Goal: Information Seeking & Learning: Learn about a topic

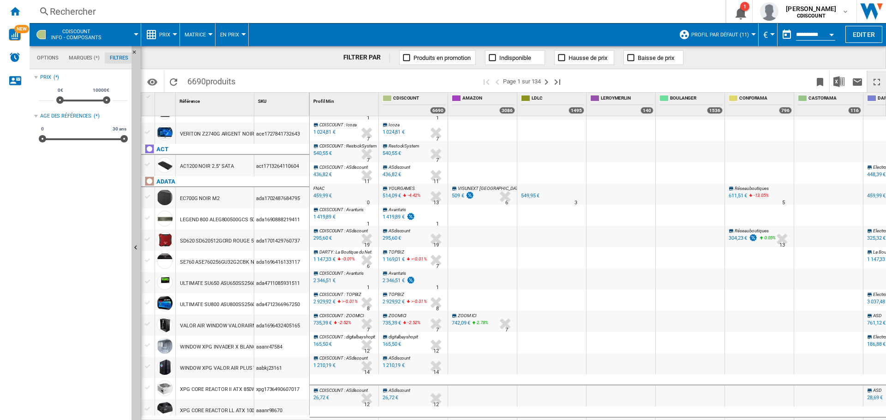
scroll to position [328, 0]
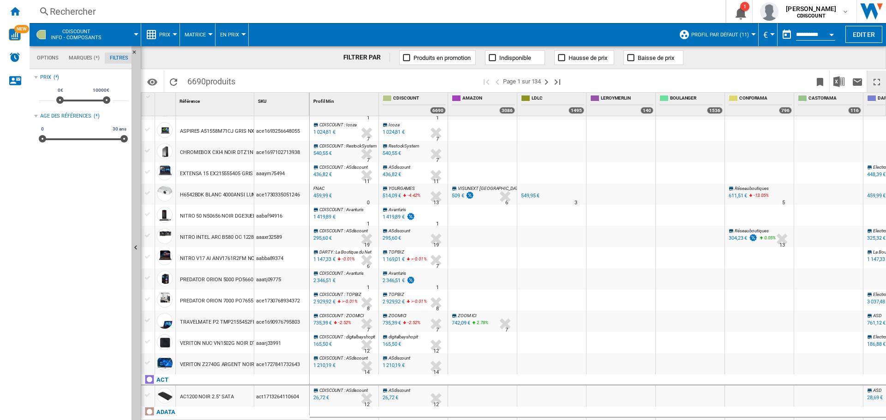
click at [493, 55] on ng-md-icon at bounding box center [492, 57] width 9 height 9
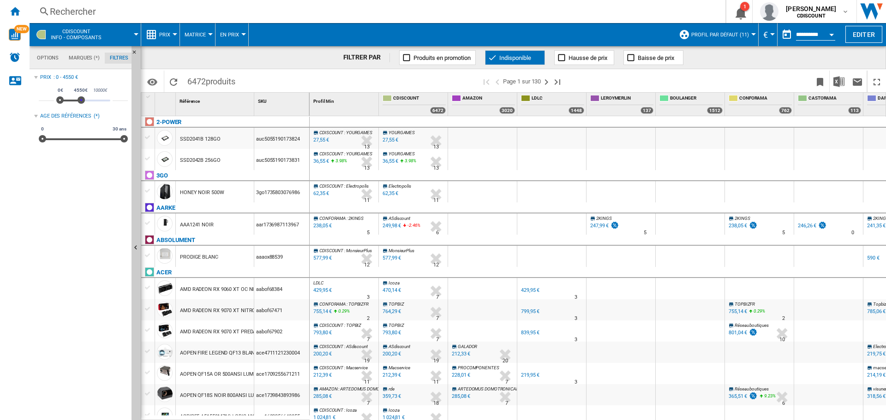
type input "****"
drag, startPoint x: 107, startPoint y: 102, endPoint x: 82, endPoint y: 102, distance: 25.4
click at [82, 102] on span at bounding box center [81, 99] width 7 height 7
click at [137, 32] on md-menu "CDISCOUNT Info - composants" at bounding box center [86, 34] width 112 height 23
click at [134, 30] on span at bounding box center [125, 34] width 22 height 23
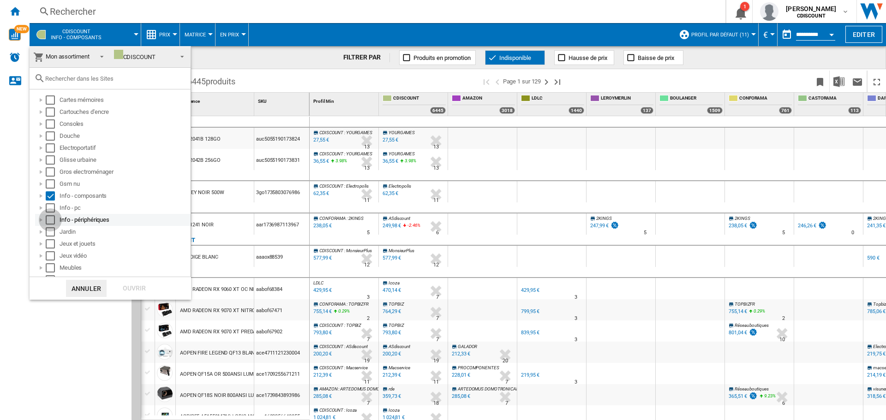
click at [51, 221] on div "Select" at bounding box center [50, 219] width 9 height 9
click at [49, 196] on div "Select" at bounding box center [50, 195] width 9 height 9
click at [127, 291] on div "Ouvrir" at bounding box center [134, 288] width 41 height 17
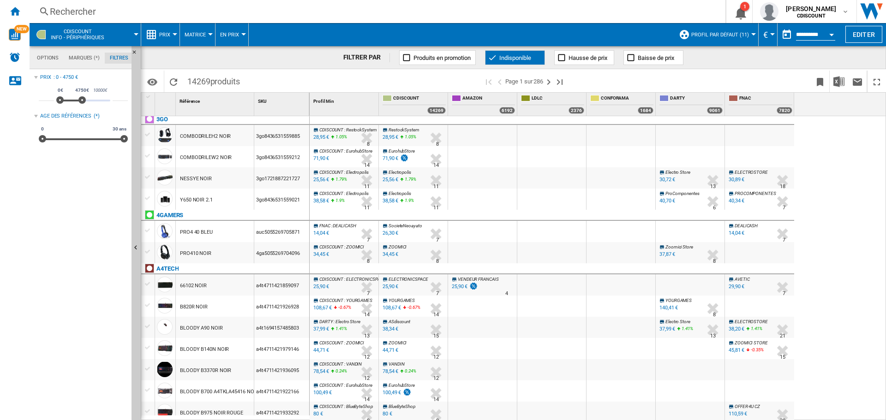
scroll to position [323, 0]
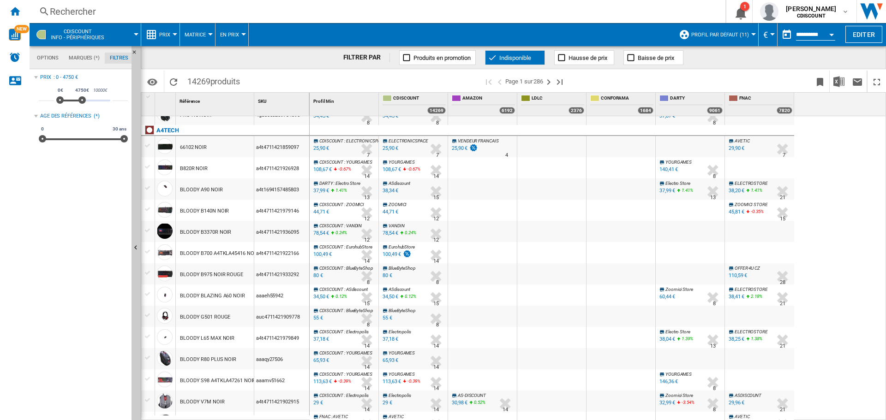
click at [119, 56] on md-tab-item "Filtres" at bounding box center [119, 58] width 29 height 11
click at [136, 31] on md-menu "CDISCOUNT Info - périphériques" at bounding box center [86, 34] width 112 height 23
click at [132, 33] on span at bounding box center [126, 34] width 19 height 23
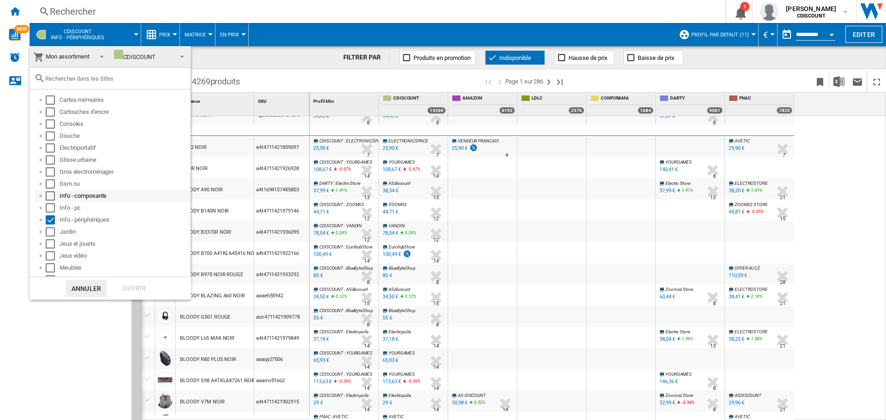
click at [39, 196] on div at bounding box center [40, 195] width 9 height 9
click at [51, 208] on div at bounding box center [51, 207] width 9 height 9
click at [58, 220] on div at bounding box center [61, 219] width 9 height 9
click at [52, 256] on div "Select" at bounding box center [50, 255] width 9 height 9
click at [70, 232] on div at bounding box center [71, 231] width 9 height 9
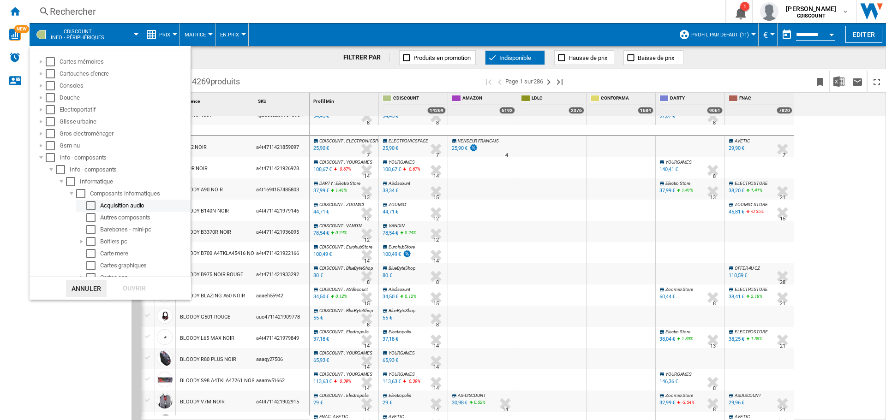
scroll to position [46, 0]
click at [91, 258] on div "Select" at bounding box center [90, 257] width 9 height 9
click at [131, 287] on div "Ouvrir" at bounding box center [134, 288] width 41 height 17
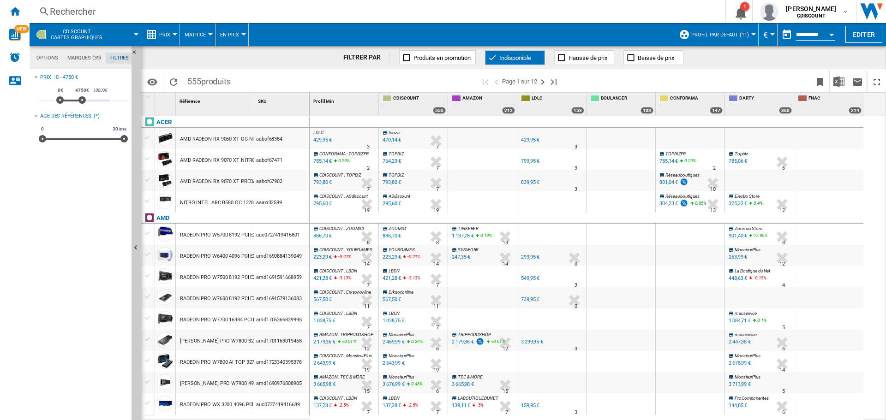
click at [438, 141] on div at bounding box center [435, 140] width 19 height 21
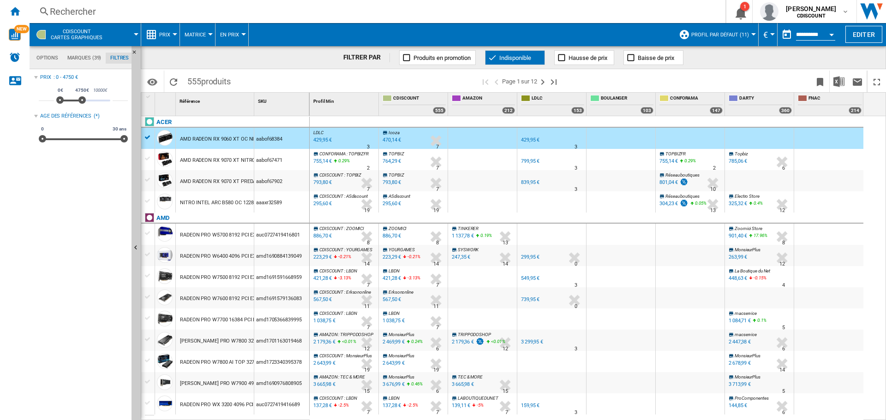
click at [438, 141] on div at bounding box center [435, 140] width 19 height 21
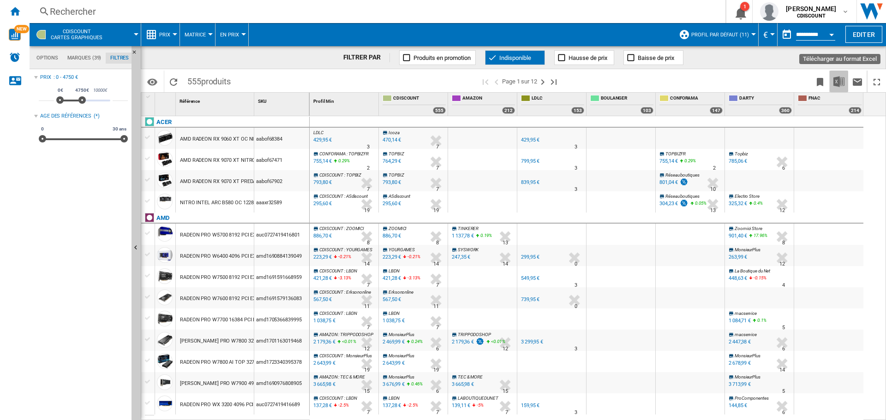
click at [838, 83] on img "Télécharger au format Excel" at bounding box center [838, 81] width 11 height 11
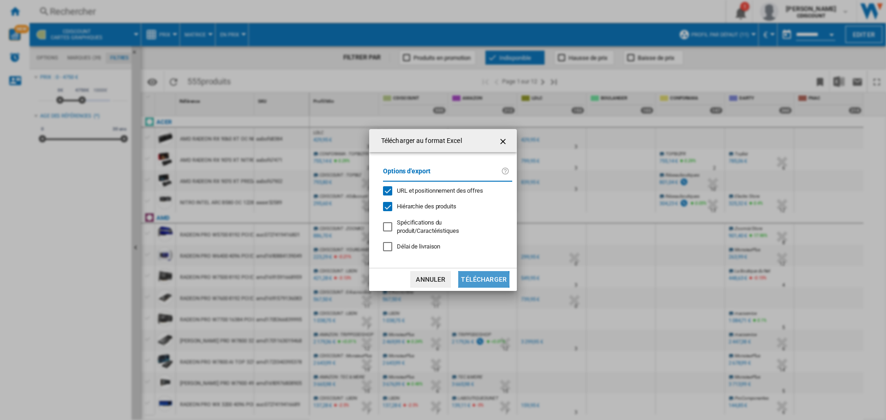
click at [482, 276] on button "Télécharger" at bounding box center [483, 279] width 51 height 17
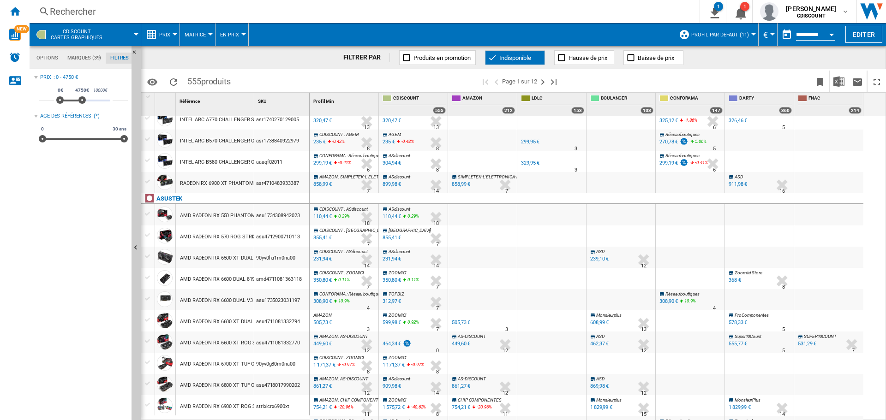
scroll to position [801, 0]
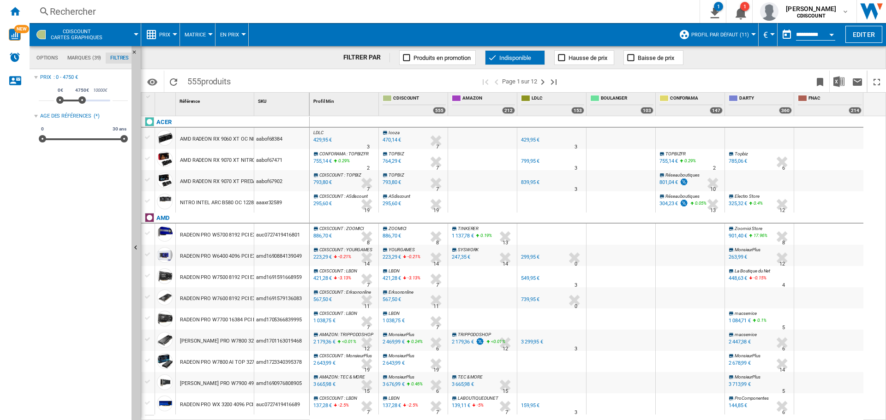
click at [244, 31] on md-menu "En Prix En Prix En écarts de Prix En Vendus" at bounding box center [231, 34] width 33 height 23
click at [234, 33] on span "En Prix" at bounding box center [229, 35] width 19 height 6
click at [165, 35] on md-backdrop at bounding box center [443, 210] width 886 height 420
click at [174, 35] on div at bounding box center [175, 34] width 5 height 2
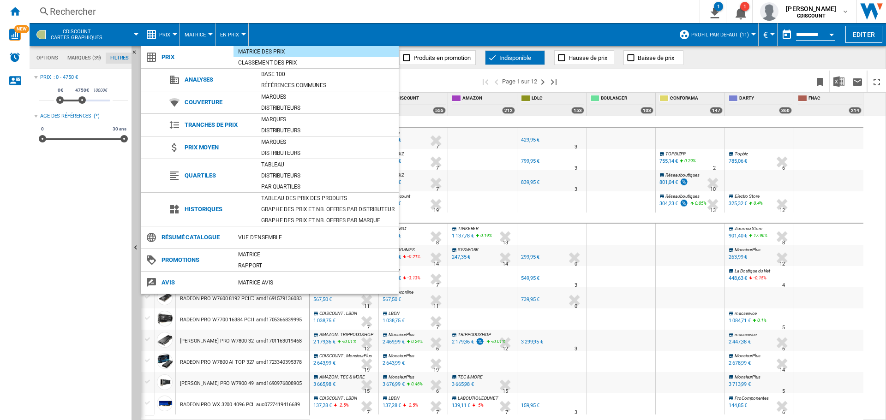
click at [188, 237] on span "Résumé catalogue" at bounding box center [195, 237] width 77 height 13
click at [263, 240] on div "Vue d'ensemble" at bounding box center [315, 237] width 165 height 9
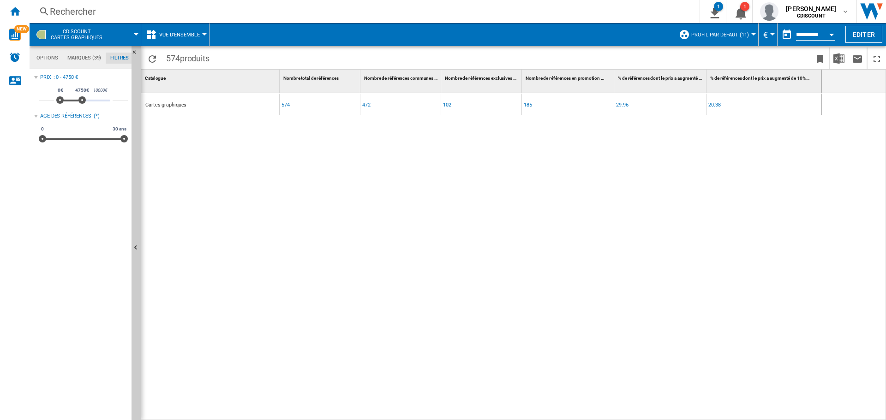
click at [287, 105] on div "574" at bounding box center [285, 105] width 8 height 21
click at [742, 34] on span "Profil par défaut (11)" at bounding box center [720, 35] width 58 height 6
click at [271, 216] on md-backdrop at bounding box center [443, 210] width 886 height 420
click at [6, 13] on div "Accueil" at bounding box center [15, 11] width 30 height 23
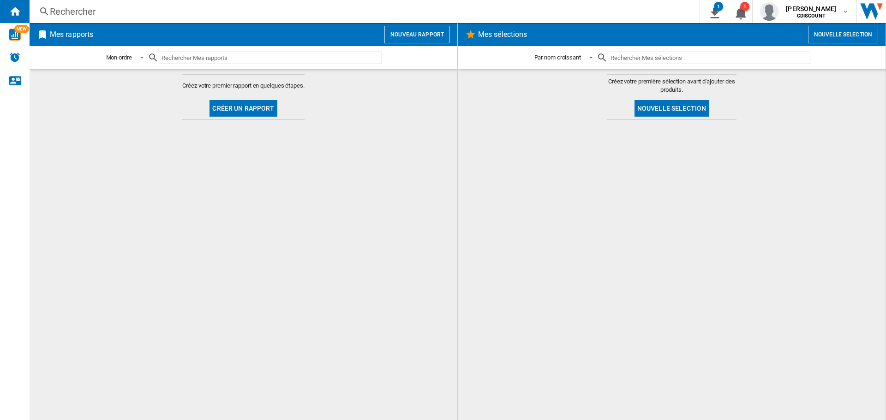
click at [247, 107] on button "Créer un rapport" at bounding box center [242, 108] width 67 height 17
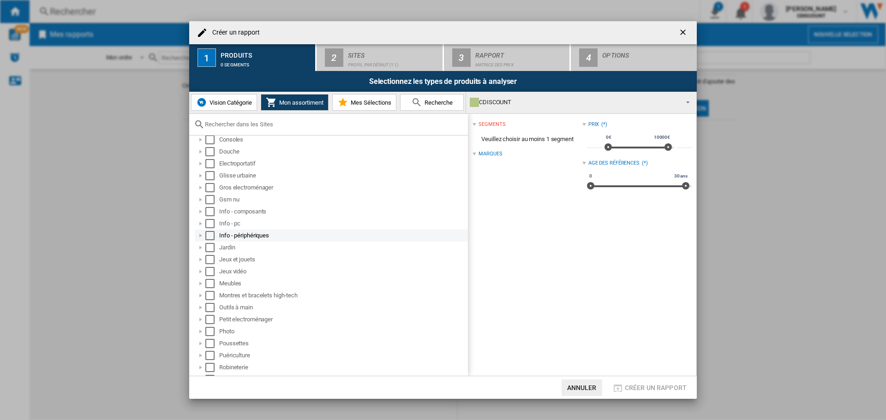
scroll to position [46, 0]
click at [199, 219] on div "Créer un ..." at bounding box center [200, 219] width 9 height 9
click at [201, 206] on div "Créer un ..." at bounding box center [200, 207] width 9 height 9
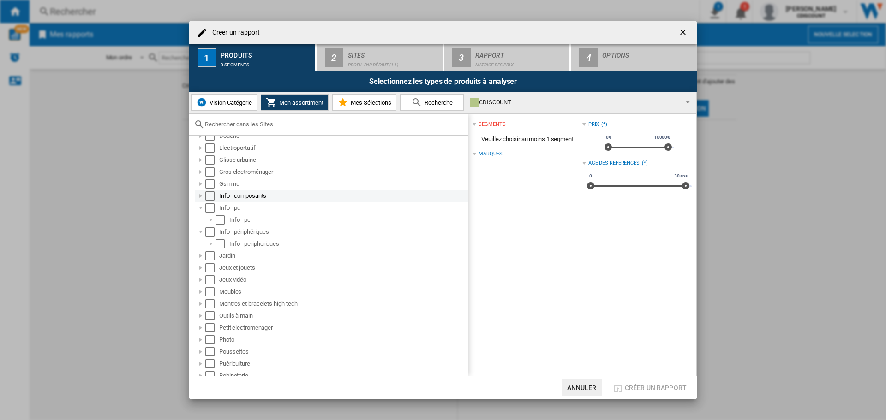
click at [199, 195] on div "Créer un ..." at bounding box center [200, 195] width 9 height 9
click at [209, 208] on div "Créer un ..." at bounding box center [210, 207] width 9 height 9
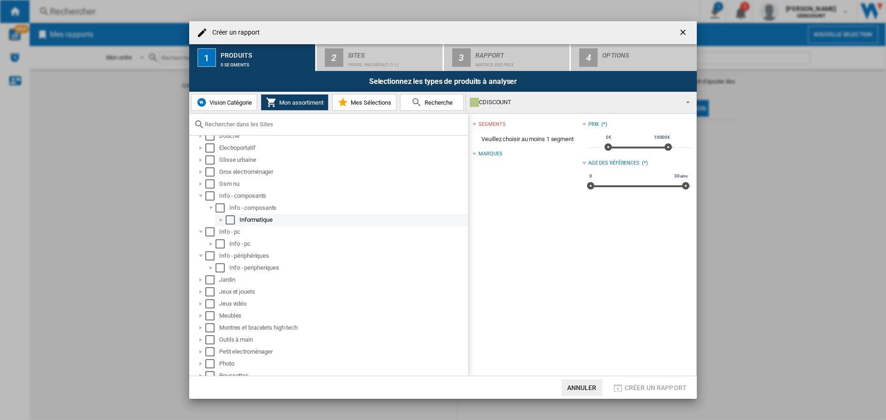
click at [220, 220] on div "Créer un ..." at bounding box center [220, 219] width 9 height 9
click at [228, 231] on div "Créer un ..." at bounding box center [230, 231] width 9 height 9
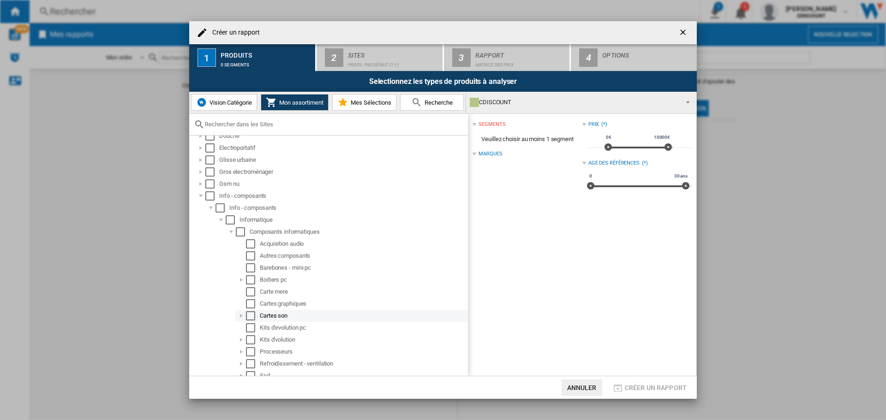
scroll to position [92, 0]
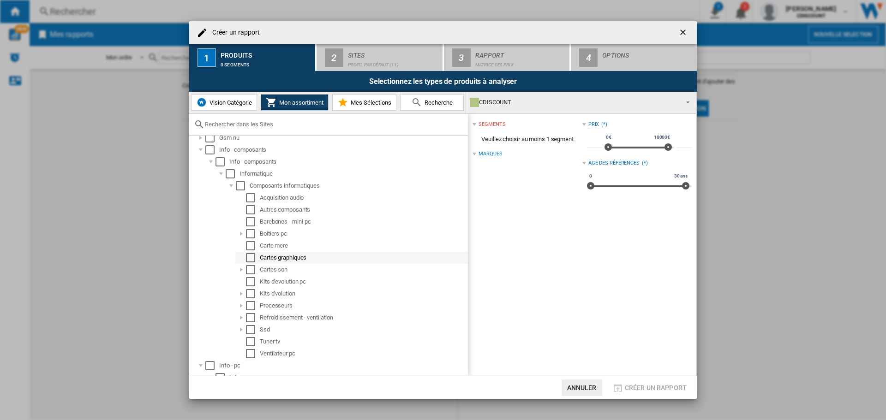
click at [249, 259] on div "Select" at bounding box center [250, 257] width 9 height 9
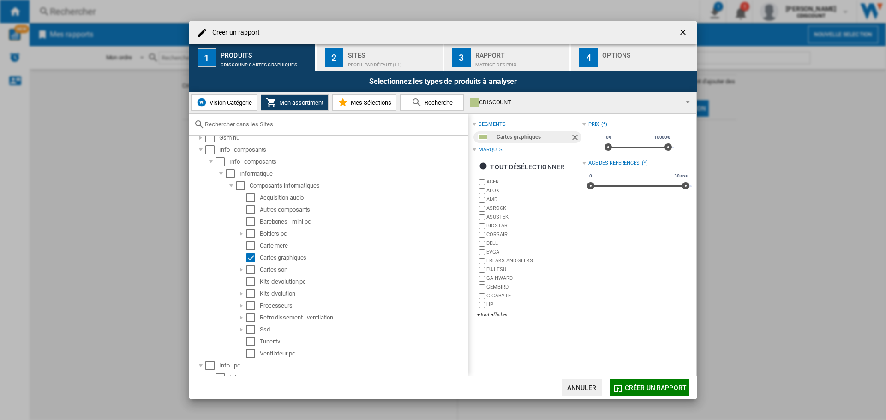
click at [391, 62] on div "Profil par défaut (11)" at bounding box center [393, 63] width 91 height 10
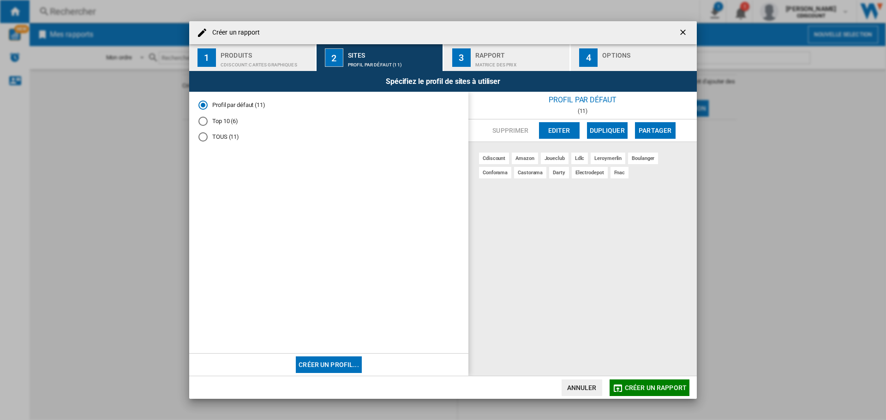
click at [497, 157] on div "cdiscount" at bounding box center [494, 159] width 30 height 12
click at [520, 159] on div "amazon" at bounding box center [525, 159] width 26 height 12
click at [200, 122] on div "Top 10 (6)" at bounding box center [202, 121] width 9 height 9
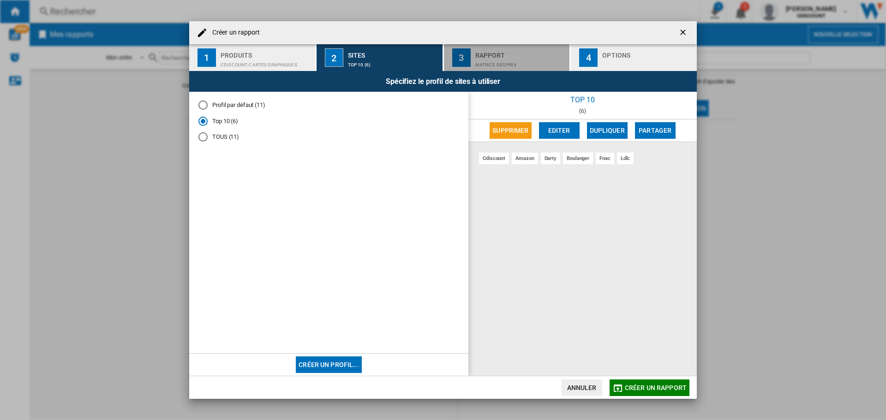
click at [478, 55] on div "Rapport" at bounding box center [520, 53] width 91 height 10
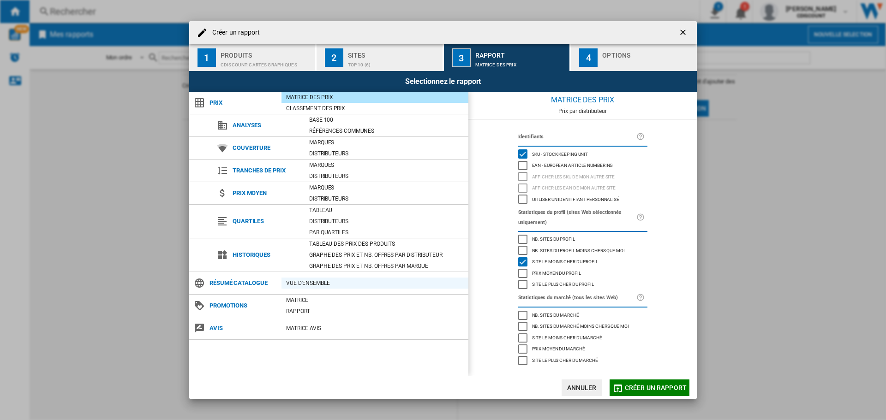
click at [303, 284] on div "Vue d'ensemble" at bounding box center [374, 283] width 187 height 9
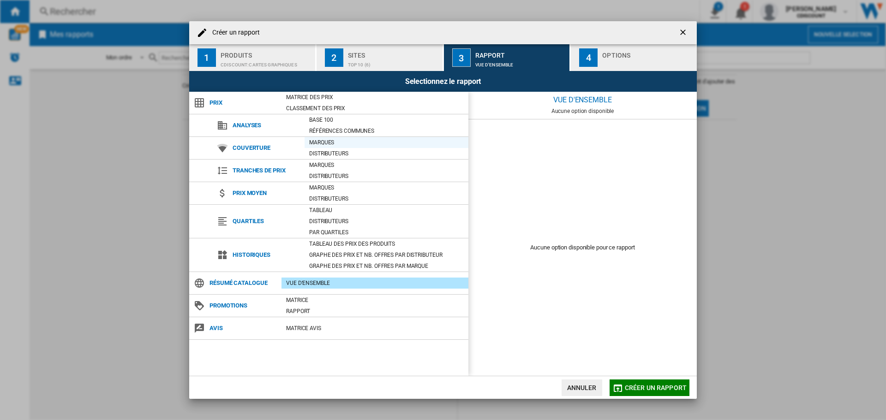
click at [317, 141] on div "Marques" at bounding box center [386, 142] width 164 height 9
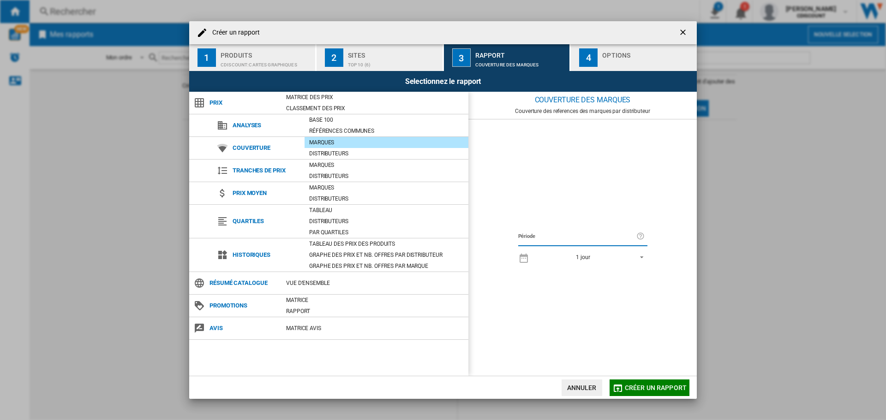
click at [631, 386] on span "Créer un rapport" at bounding box center [656, 387] width 62 height 7
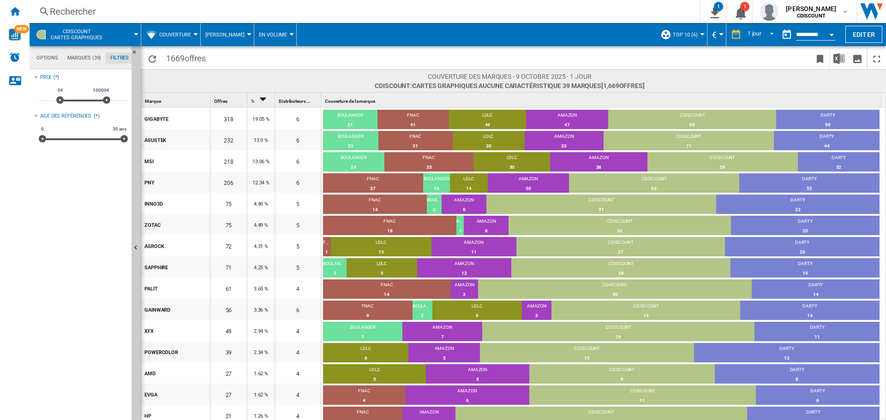
click at [681, 32] on span "Top 10 (6)" at bounding box center [684, 35] width 25 height 6
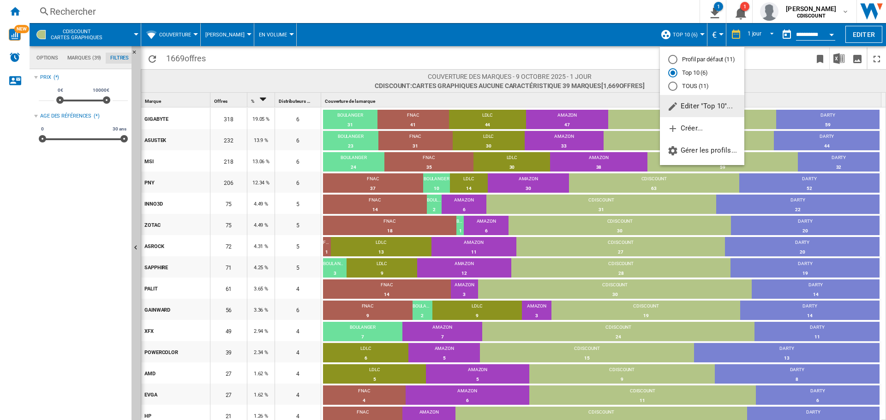
click at [674, 106] on ng-md-icon "button" at bounding box center [672, 106] width 11 height 11
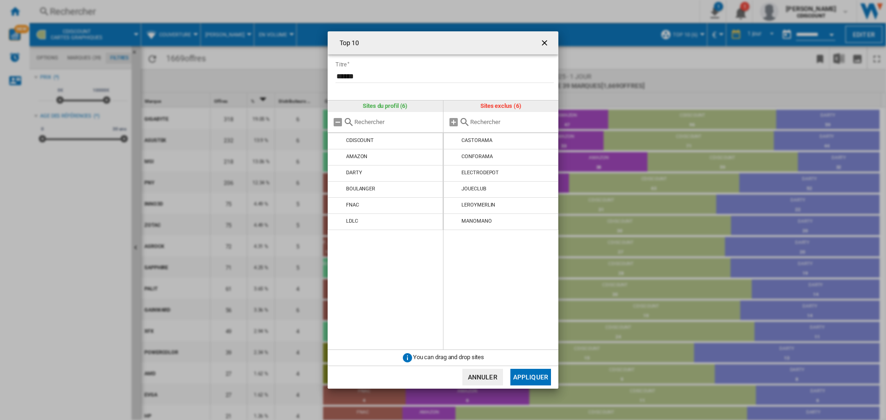
click at [543, 43] on ng-md-icon "getI18NText('BUTTONS.CLOSE_DIALOG')" at bounding box center [545, 43] width 11 height 11
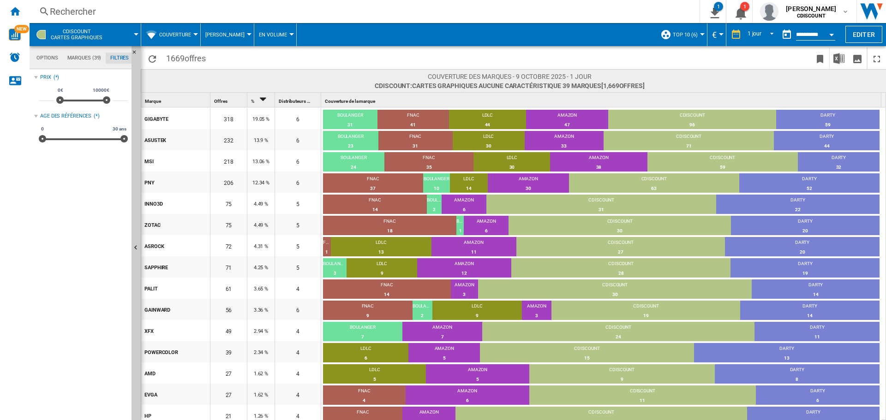
click at [687, 35] on span "Top 10 (6)" at bounding box center [684, 35] width 25 height 6
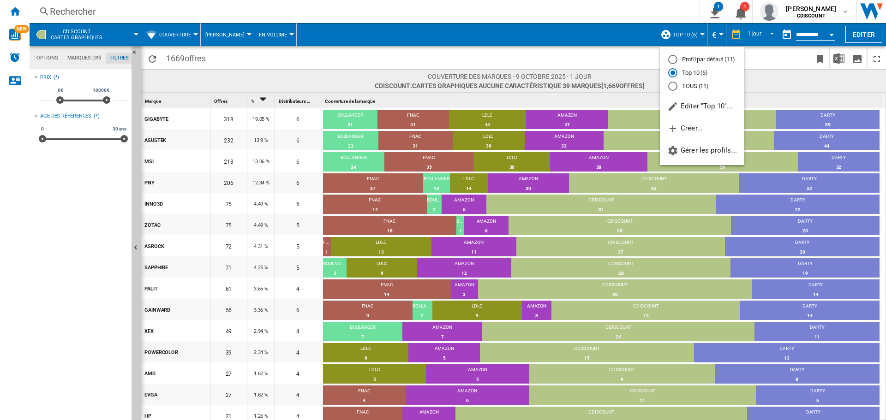
click at [148, 40] on md-backdrop at bounding box center [443, 210] width 886 height 420
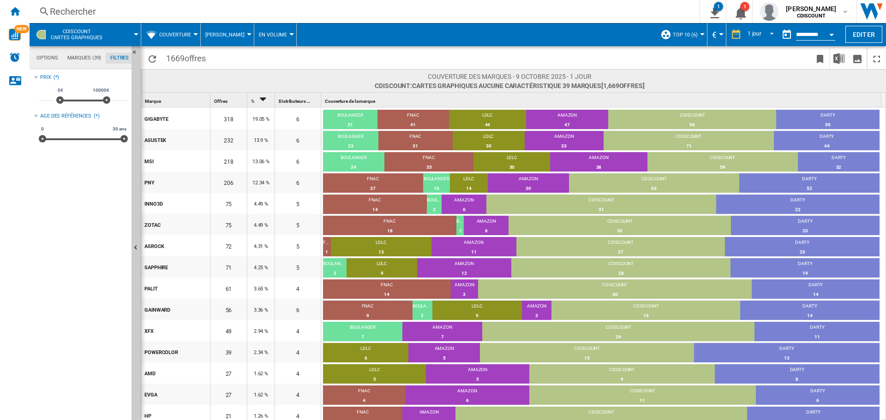
click at [162, 32] on span "Couverture" at bounding box center [175, 35] width 32 height 6
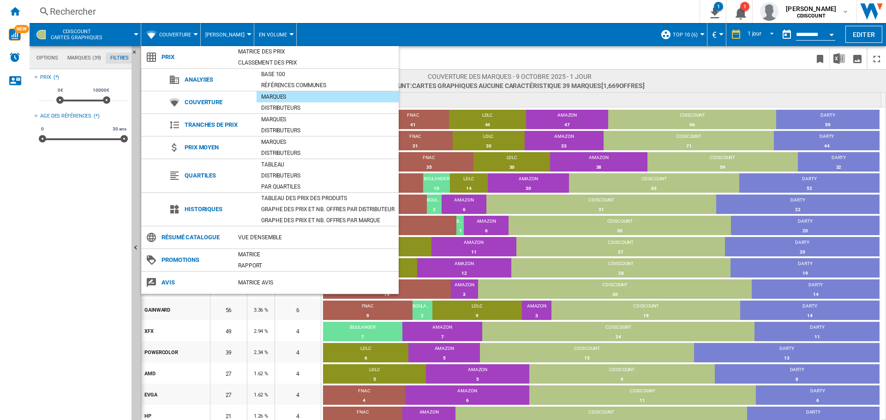
click at [131, 30] on md-backdrop at bounding box center [443, 210] width 886 height 420
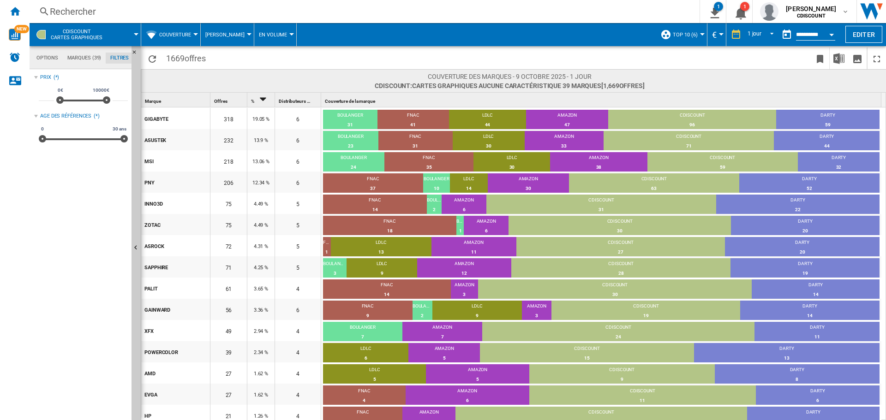
click at [134, 32] on span at bounding box center [125, 34] width 21 height 23
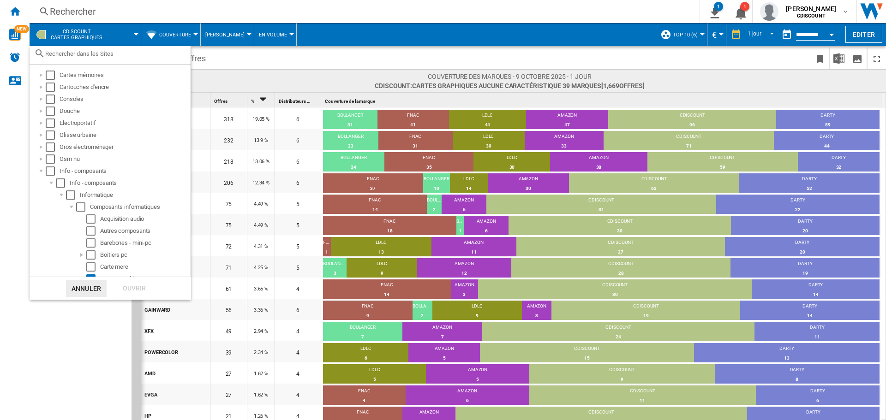
scroll to position [46, 0]
click at [234, 59] on md-backdrop at bounding box center [443, 210] width 886 height 420
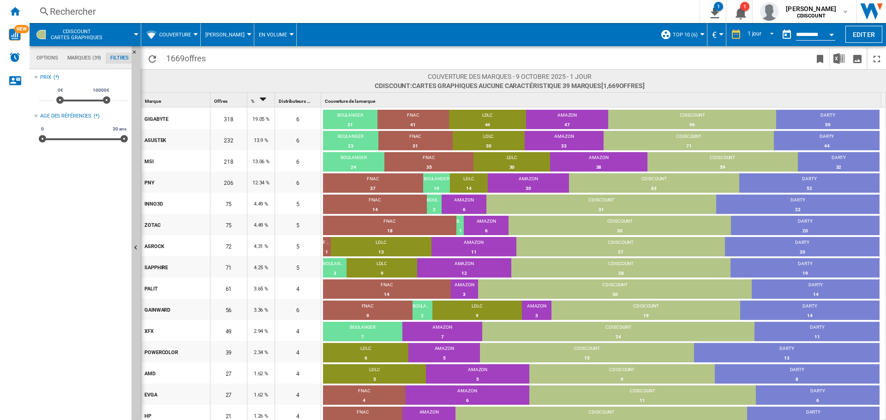
click at [122, 58] on md-tab-item "Filtres" at bounding box center [120, 58] width 28 height 11
click at [47, 60] on md-tab-item "Options" at bounding box center [47, 58] width 31 height 11
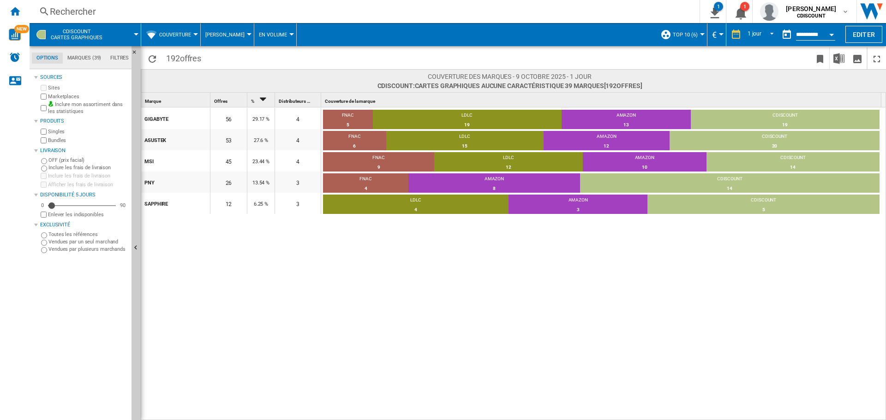
click at [161, 118] on div "GIGABYTE" at bounding box center [176, 118] width 65 height 19
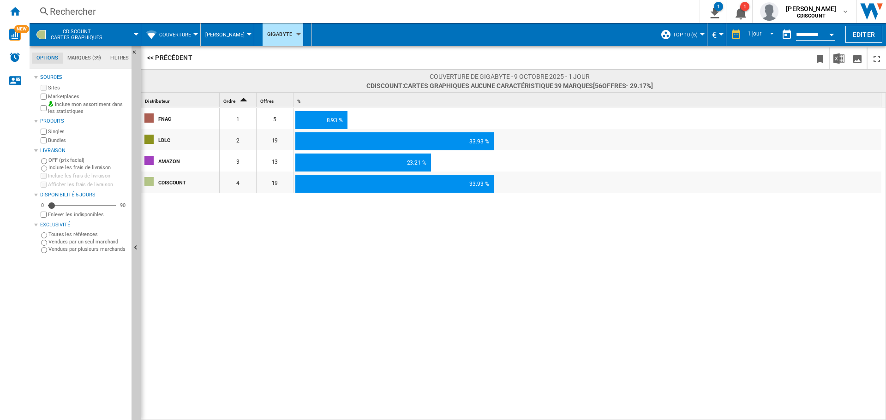
click at [181, 33] on span "Couverture" at bounding box center [175, 35] width 32 height 6
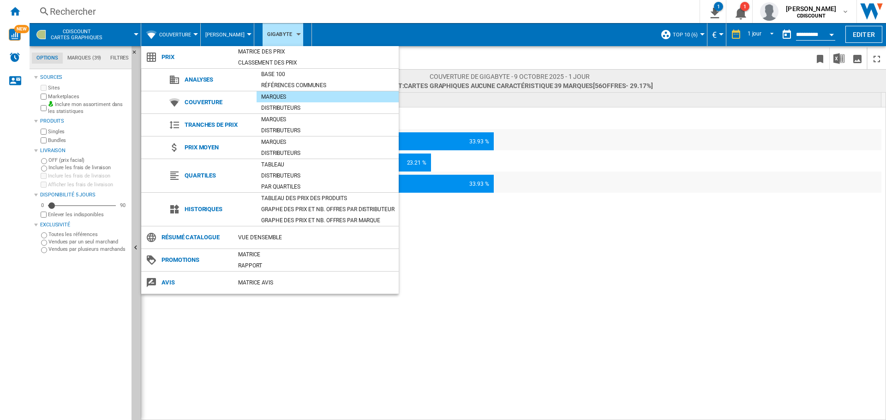
click at [377, 26] on md-backdrop at bounding box center [443, 210] width 886 height 420
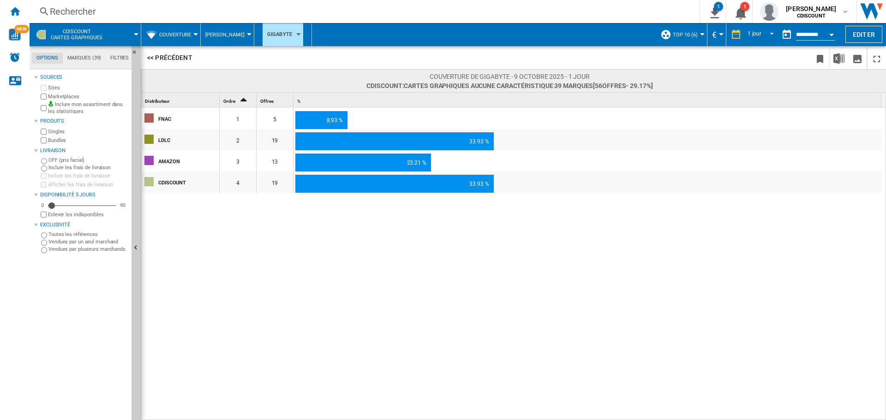
click at [232, 35] on span "[PERSON_NAME]" at bounding box center [224, 35] width 39 height 6
click at [354, 32] on md-backdrop at bounding box center [443, 210] width 886 height 420
click at [149, 54] on button "<< Précédent" at bounding box center [169, 58] width 51 height 18
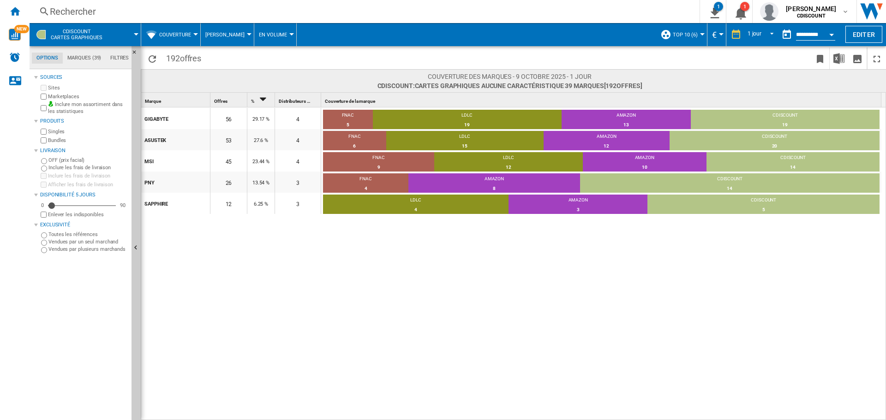
click at [195, 34] on div at bounding box center [195, 34] width 5 height 2
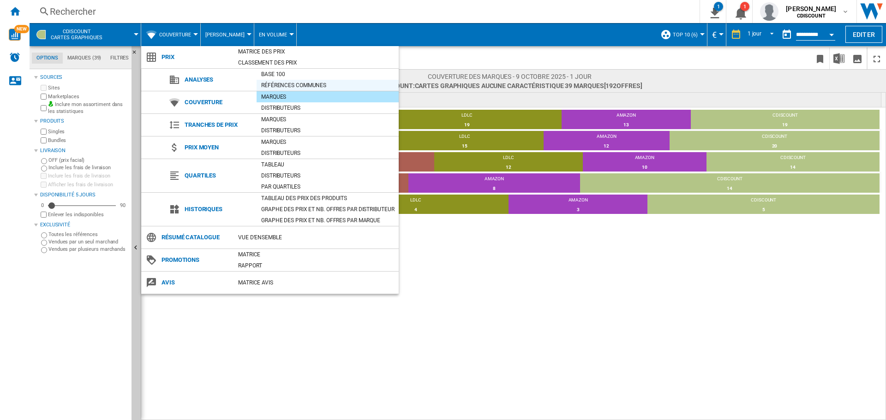
click at [273, 86] on div "Références communes" at bounding box center [327, 85] width 142 height 9
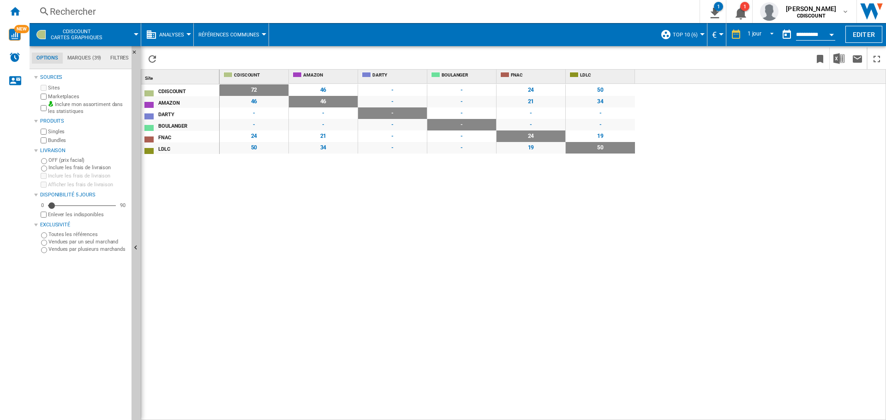
click at [187, 34] on div at bounding box center [188, 34] width 5 height 2
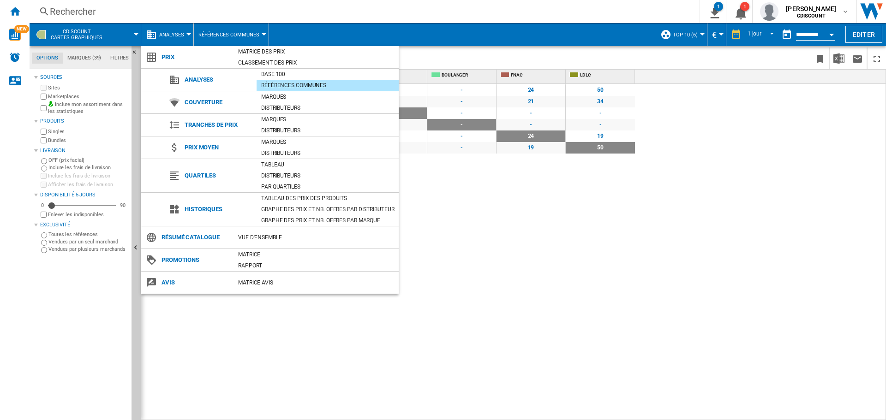
click at [301, 28] on md-backdrop at bounding box center [443, 210] width 886 height 420
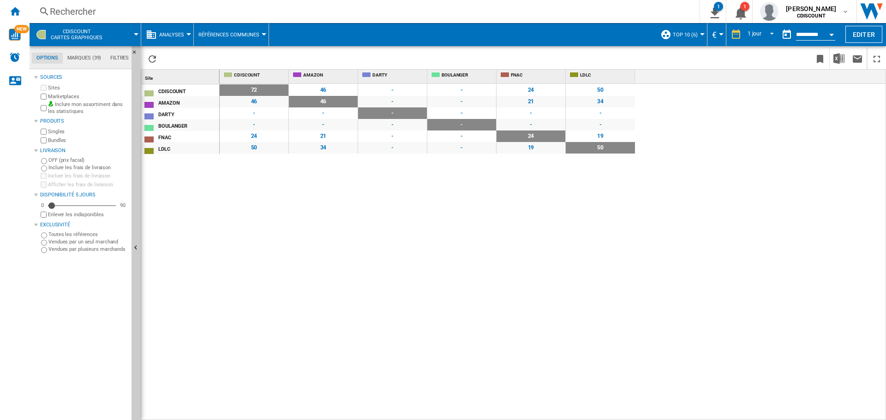
click at [161, 35] on span "Analyses" at bounding box center [171, 35] width 25 height 6
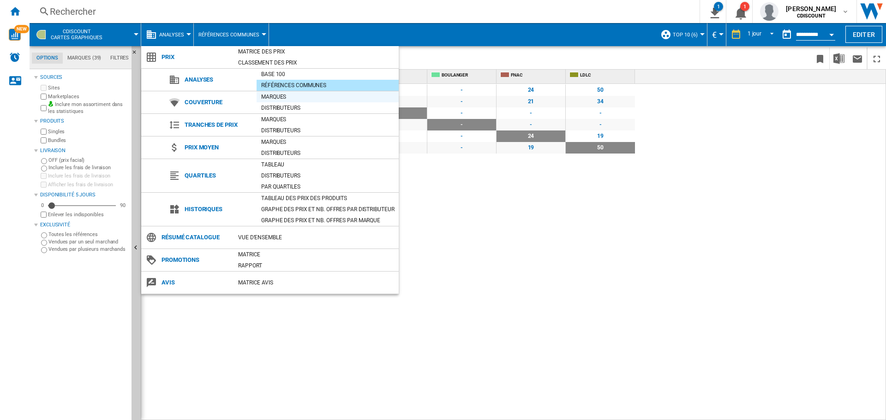
click at [266, 95] on div "Marques" at bounding box center [327, 96] width 142 height 9
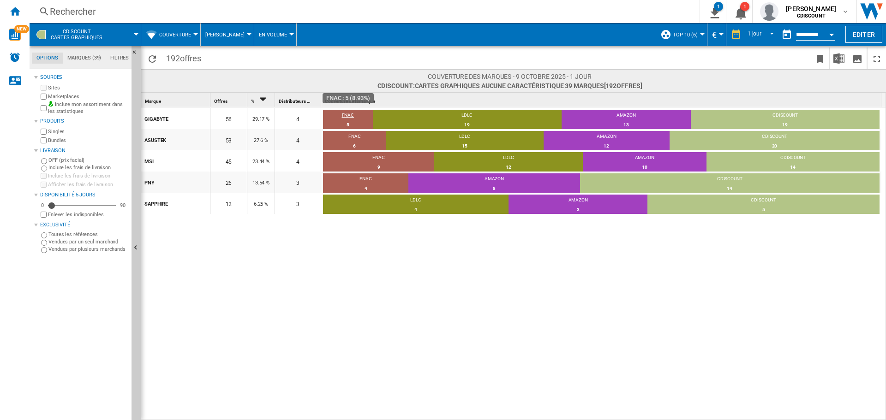
click at [350, 118] on div "FNAC" at bounding box center [348, 116] width 50 height 8
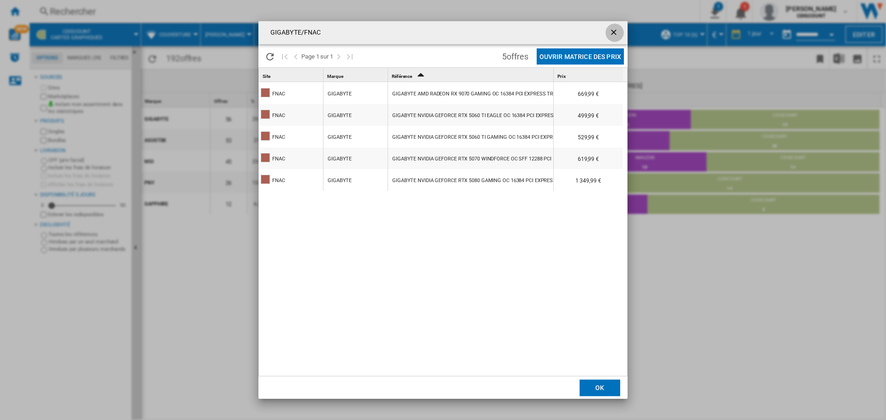
click at [613, 31] on ng-md-icon "getI18NText('BUTTONS.CLOSE_DIALOG')" at bounding box center [614, 33] width 11 height 11
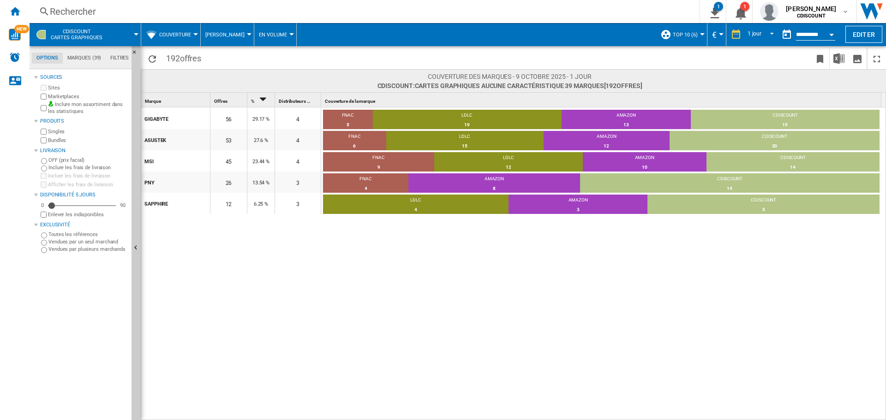
click at [240, 32] on span "[PERSON_NAME]" at bounding box center [224, 35] width 39 height 6
click at [225, 78] on span "Des Distributeurs" at bounding box center [236, 79] width 55 height 8
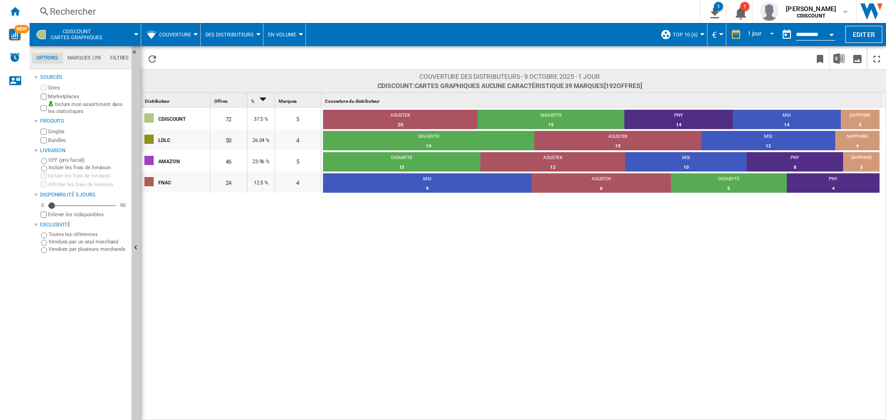
click at [237, 37] on span "Des Distributeurs" at bounding box center [229, 35] width 48 height 6
click at [226, 56] on span "[PERSON_NAME]" at bounding box center [236, 57] width 54 height 8
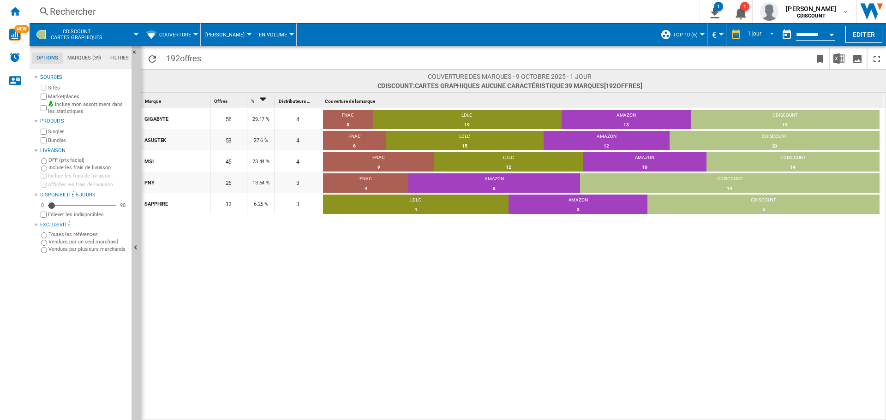
click at [175, 38] on button "Couverture" at bounding box center [177, 34] width 36 height 23
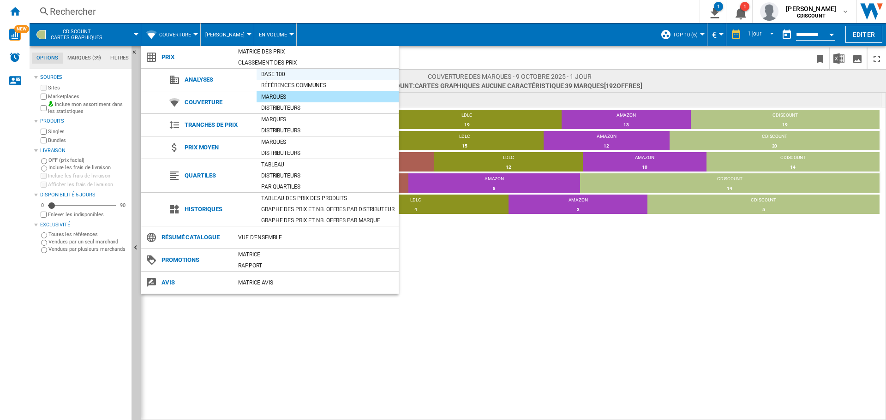
click at [278, 72] on div "Base 100" at bounding box center [327, 74] width 142 height 9
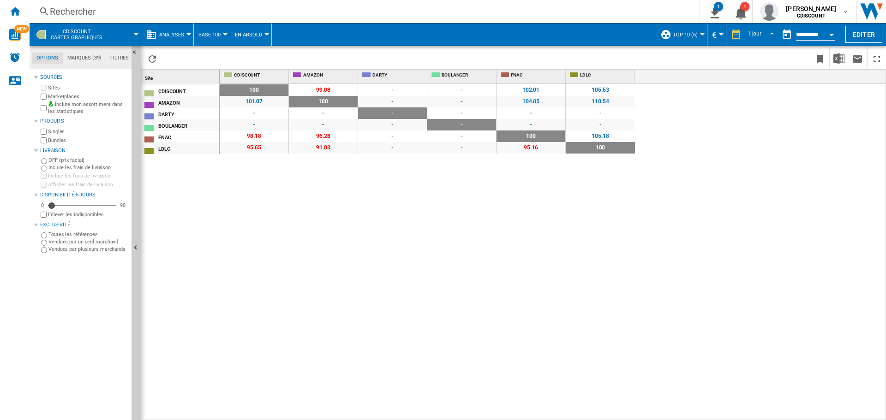
click at [207, 35] on span "Base 100" at bounding box center [209, 35] width 22 height 6
click at [226, 83] on span "Références Communes" at bounding box center [236, 79] width 73 height 8
click at [170, 28] on button "Analyses" at bounding box center [174, 34] width 30 height 23
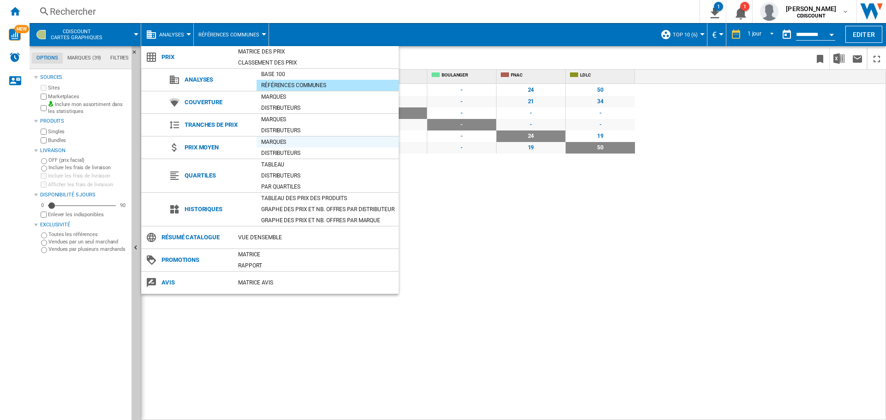
click at [274, 140] on div "Marques" at bounding box center [327, 141] width 142 height 9
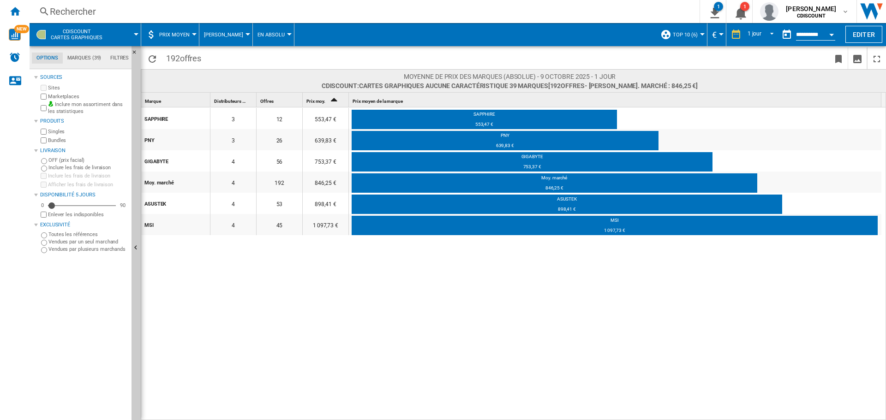
click at [231, 35] on span "[PERSON_NAME]" at bounding box center [223, 35] width 39 height 6
click at [182, 30] on md-backdrop at bounding box center [443, 210] width 886 height 420
click at [184, 36] on span "Prix moyen" at bounding box center [174, 35] width 30 height 6
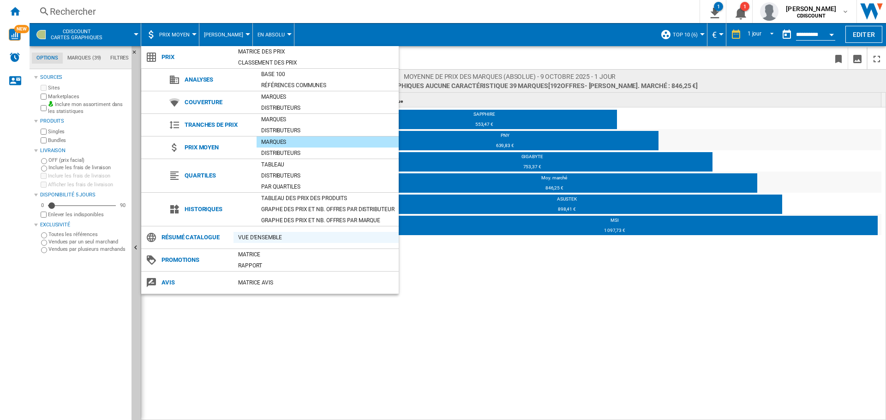
click at [262, 234] on div "Vue d'ensemble" at bounding box center [315, 237] width 165 height 9
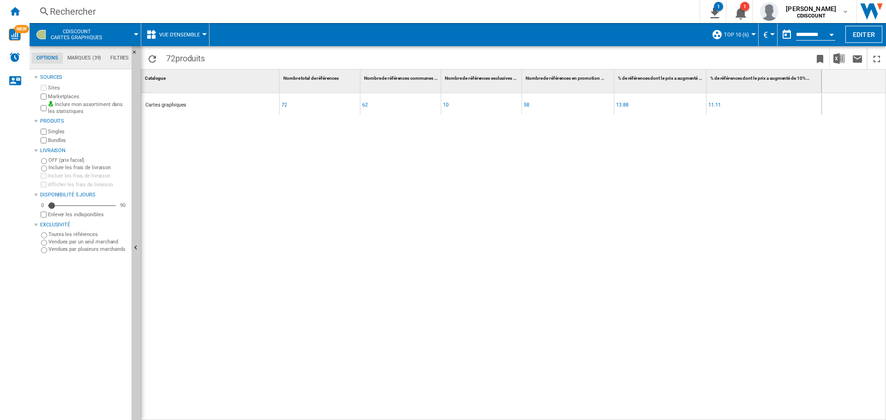
click at [199, 38] on button "Vue d'ensemble" at bounding box center [181, 34] width 45 height 23
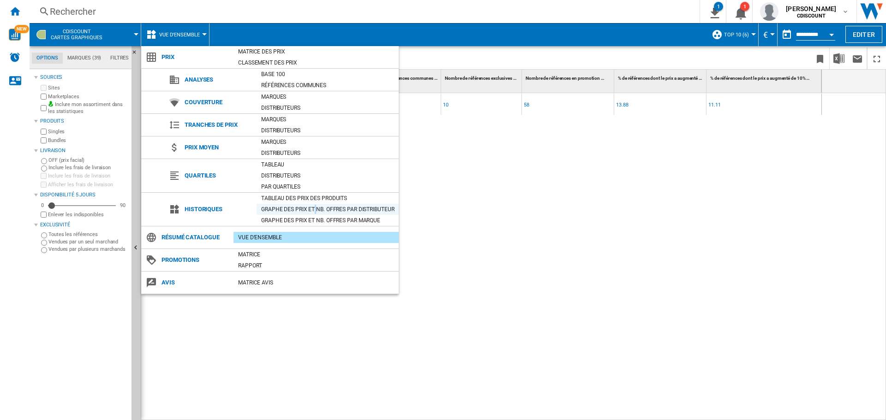
click at [315, 208] on div "Graphe des prix et nb. offres par distributeur" at bounding box center [327, 209] width 142 height 9
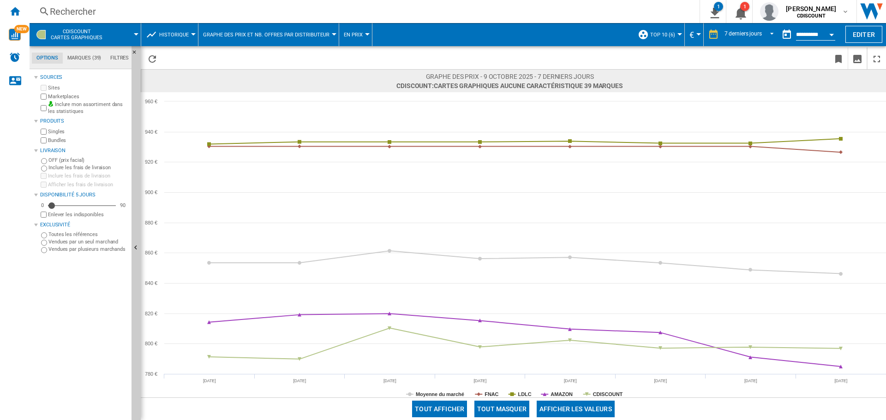
click at [184, 35] on span "Historique" at bounding box center [174, 35] width 30 height 6
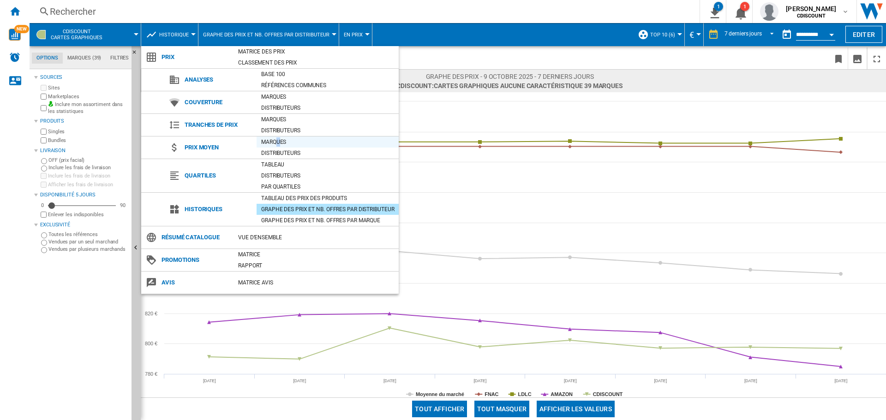
click at [279, 141] on div "Marques" at bounding box center [327, 141] width 142 height 9
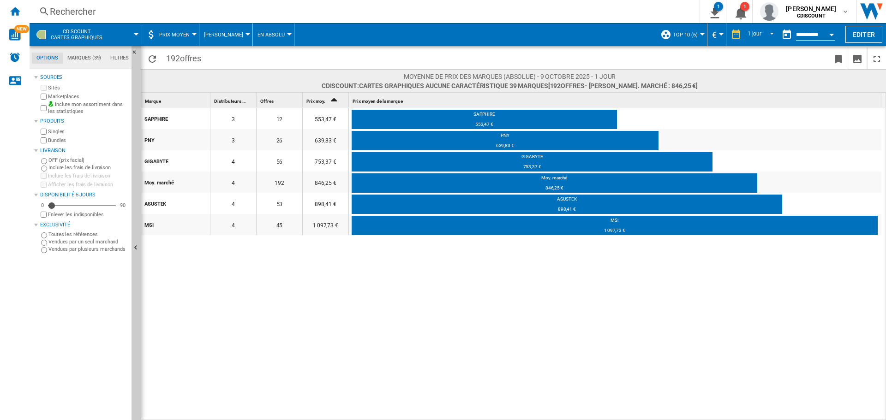
click at [184, 27] on button "Prix moyen" at bounding box center [176, 34] width 35 height 23
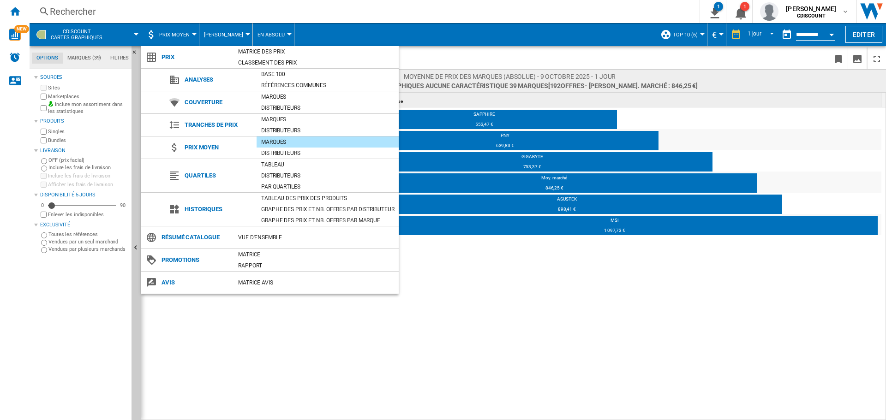
click at [13, 12] on md-backdrop at bounding box center [443, 210] width 886 height 420
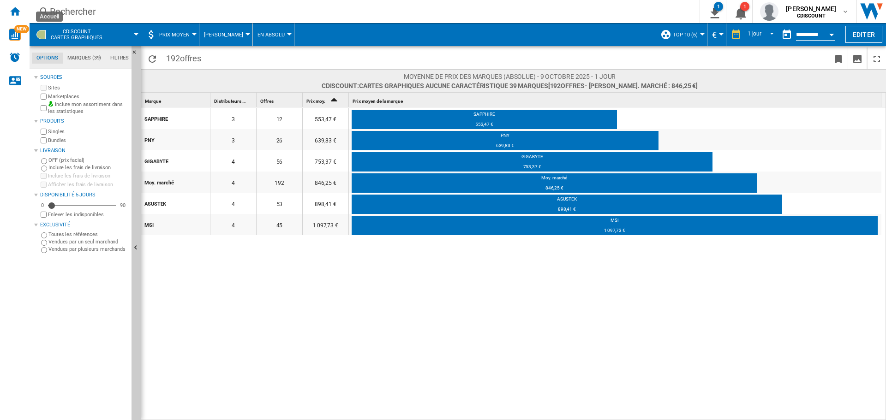
click at [13, 12] on ng-md-icon "Accueil" at bounding box center [14, 11] width 11 height 11
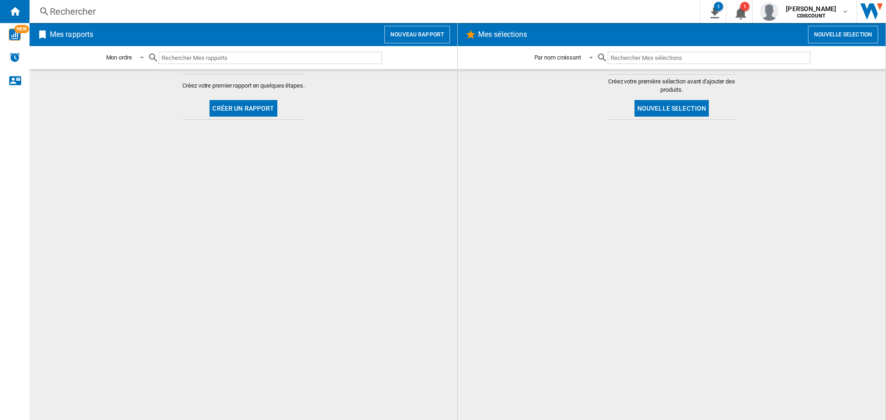
click at [259, 105] on button "Créer un rapport" at bounding box center [242, 108] width 67 height 17
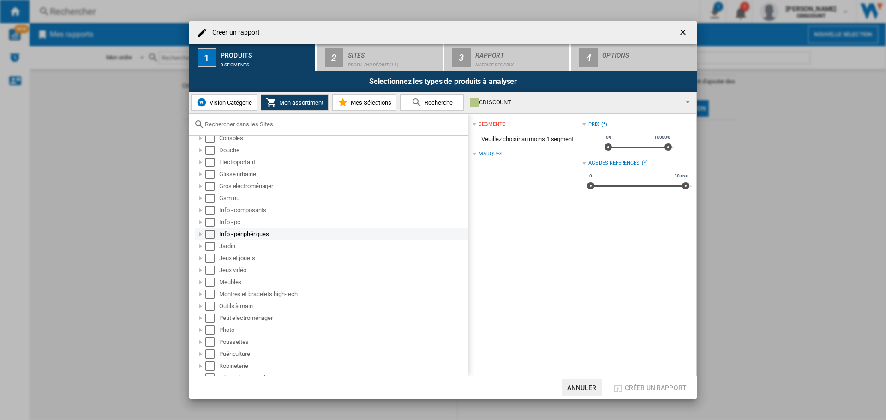
scroll to position [46, 0]
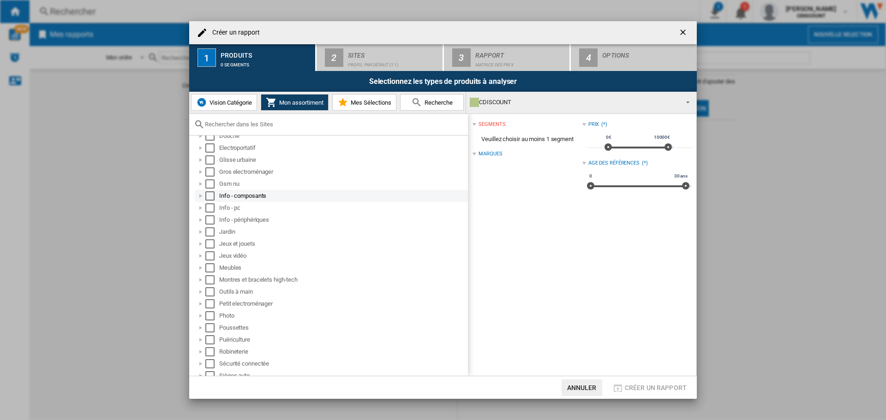
click at [197, 194] on div "Créer un ..." at bounding box center [200, 195] width 9 height 9
click at [210, 208] on div "Créer un ..." at bounding box center [210, 207] width 9 height 9
click at [220, 218] on div "Créer un ..." at bounding box center [220, 219] width 9 height 9
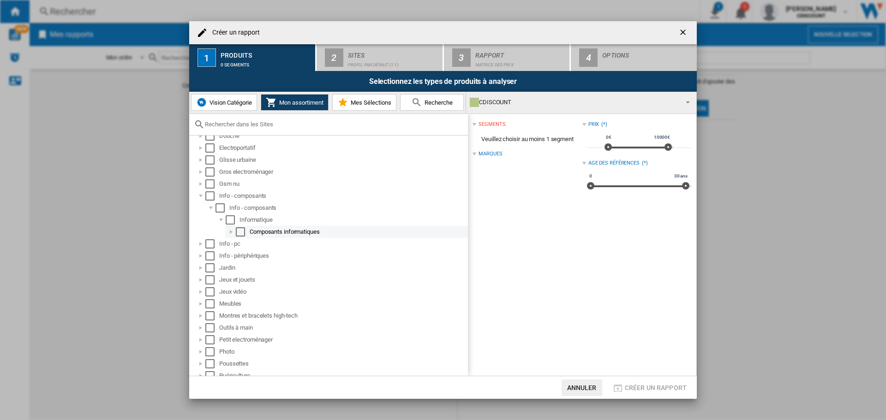
click at [229, 231] on div "Créer un ..." at bounding box center [230, 231] width 9 height 9
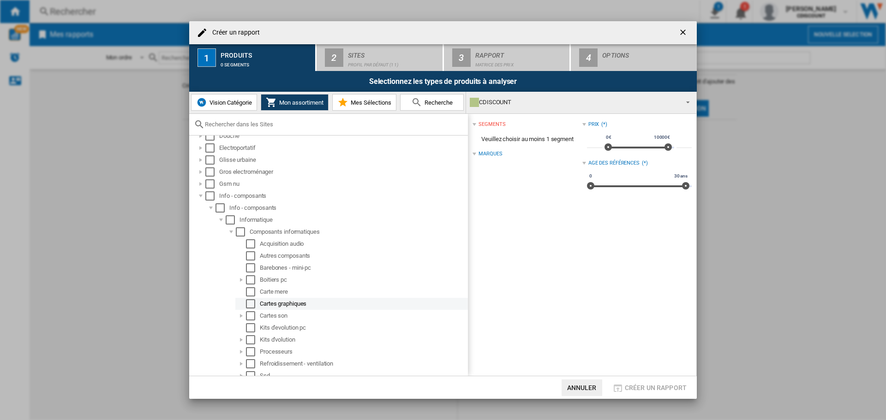
click at [254, 304] on div "Select" at bounding box center [250, 303] width 9 height 9
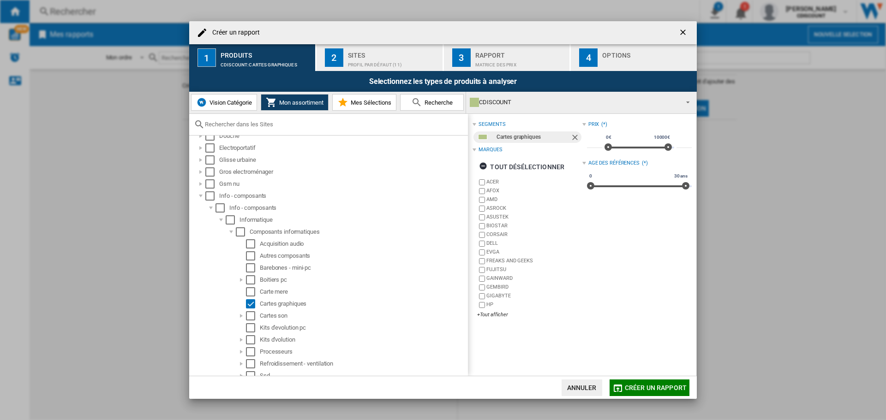
click at [360, 102] on span "Mes Sélections" at bounding box center [369, 102] width 43 height 7
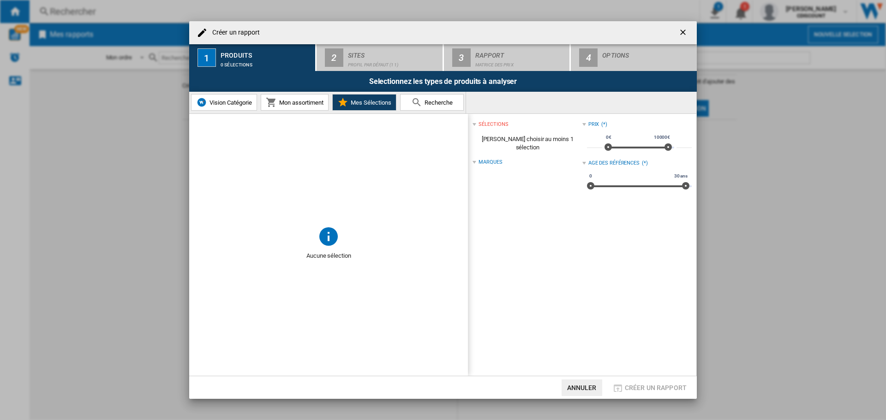
click at [304, 102] on span "Mon assortiment" at bounding box center [300, 102] width 47 height 7
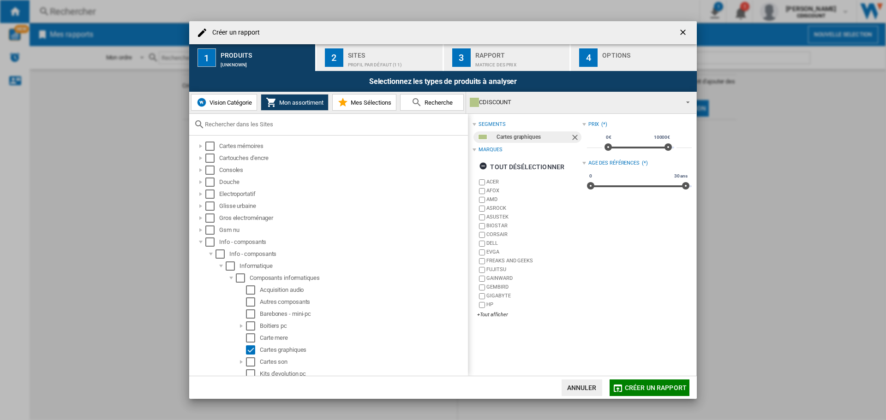
click at [365, 58] on div "Profil par défaut (11)" at bounding box center [393, 63] width 91 height 10
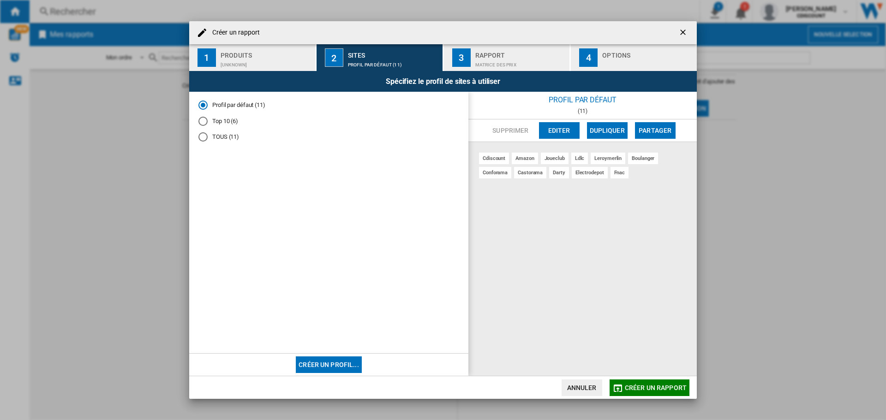
click at [206, 121] on div "Top 10 (6)" at bounding box center [202, 121] width 9 height 9
click at [555, 132] on button "Editer" at bounding box center [559, 130] width 41 height 17
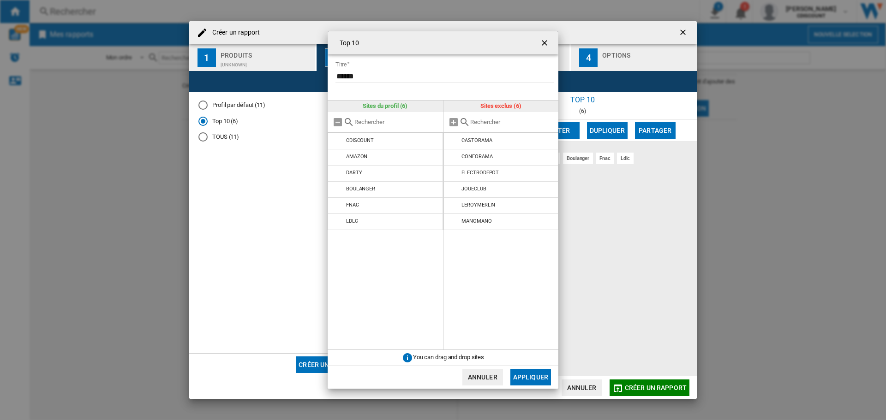
click at [479, 373] on button "Annuler" at bounding box center [482, 377] width 41 height 17
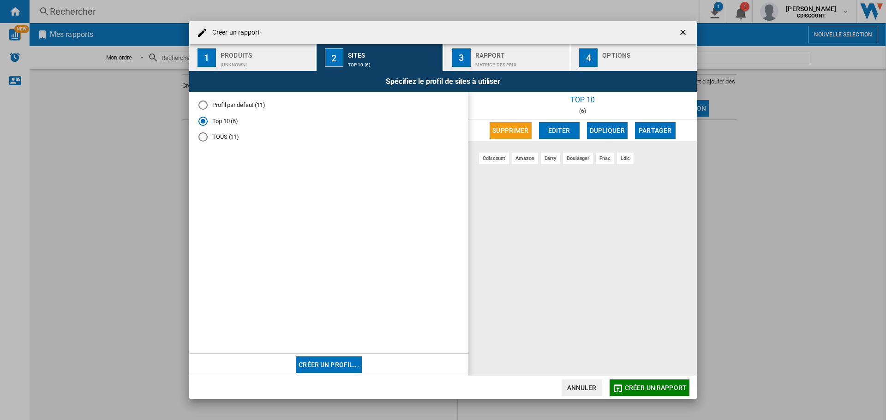
click at [484, 53] on div "Rapport" at bounding box center [520, 53] width 91 height 10
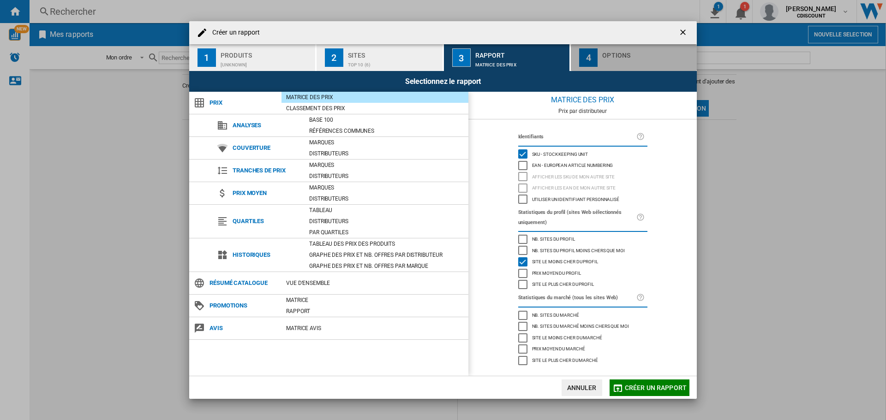
click at [607, 51] on div "Options" at bounding box center [647, 53] width 91 height 10
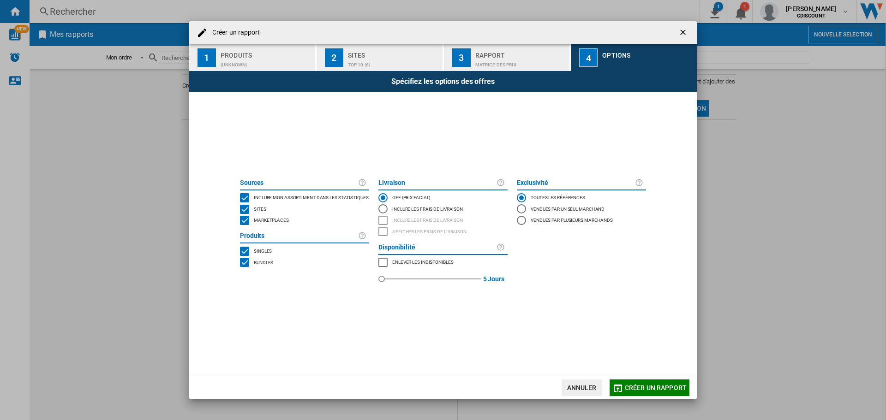
click at [245, 221] on div "MARKETPLACES" at bounding box center [244, 220] width 9 height 9
click at [652, 386] on span "Créer un rapport" at bounding box center [656, 387] width 62 height 7
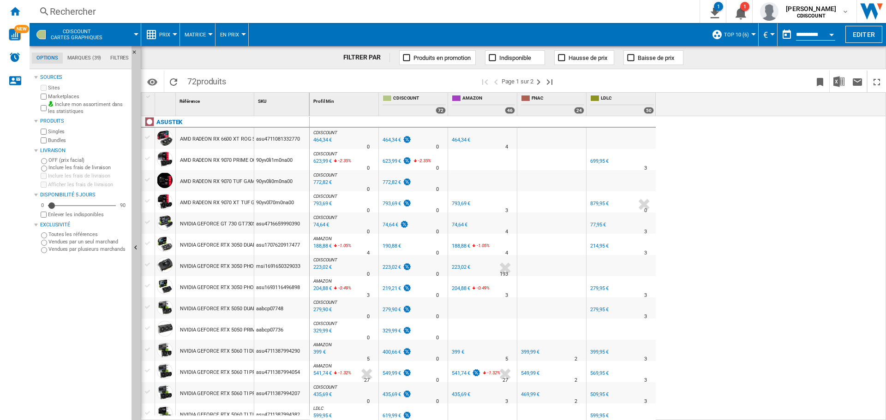
click at [222, 158] on div "AMD RADEON RX 9070 PRIME OC EDITION 16384 PCI EXPRESS TRIPLE VENTILO" at bounding box center [271, 160] width 183 height 21
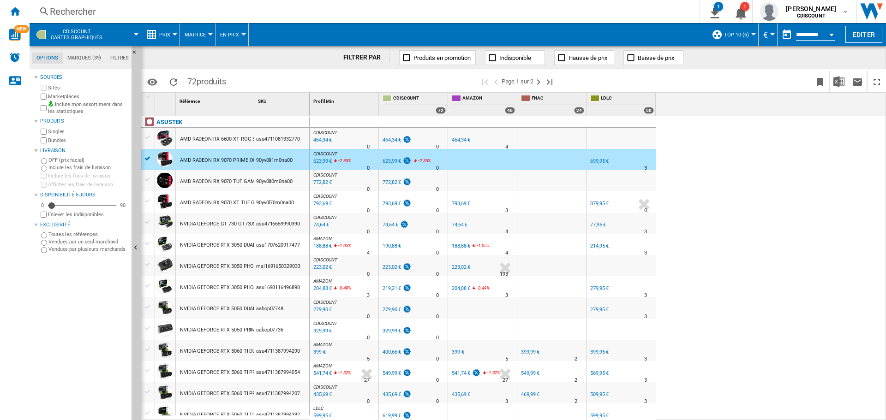
click at [222, 158] on div "AMD RADEON RX 9070 PRIME OC EDITION 16384 PCI EXPRESS TRIPLE VENTILO" at bounding box center [271, 160] width 183 height 21
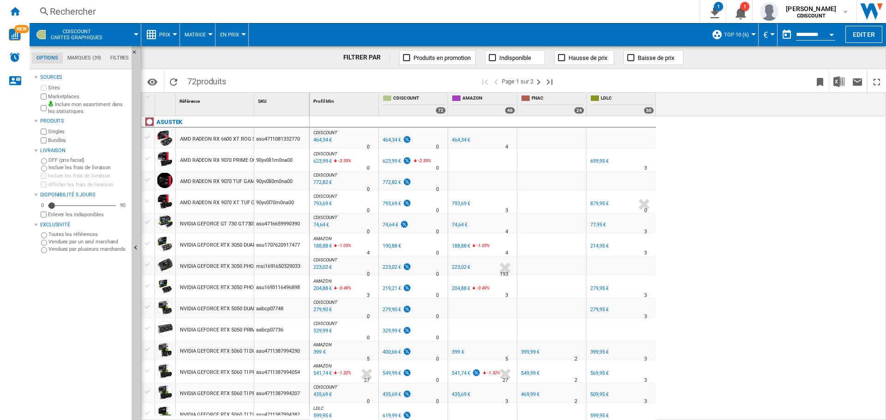
click at [225, 159] on div "AMD RADEON RX 9070 PRIME OC EDITION 16384 PCI EXPRESS TRIPLE VENTILO" at bounding box center [271, 160] width 183 height 21
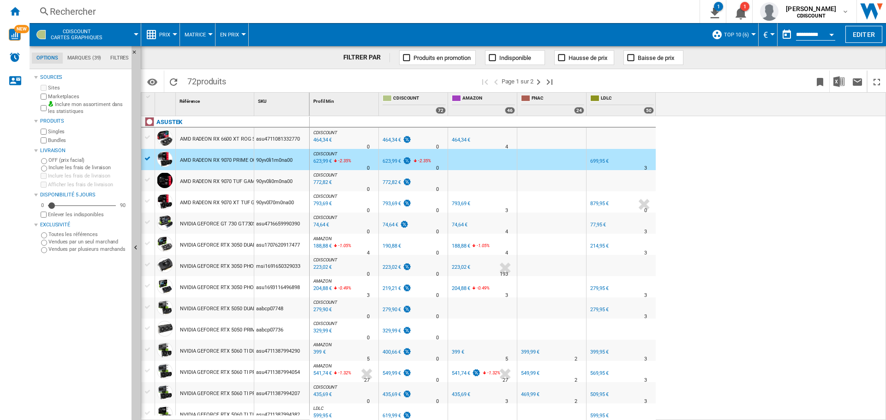
click at [225, 159] on div "AMD RADEON RX 9070 PRIME OC EDITION 16384 PCI EXPRESS TRIPLE VENTILO" at bounding box center [271, 160] width 183 height 21
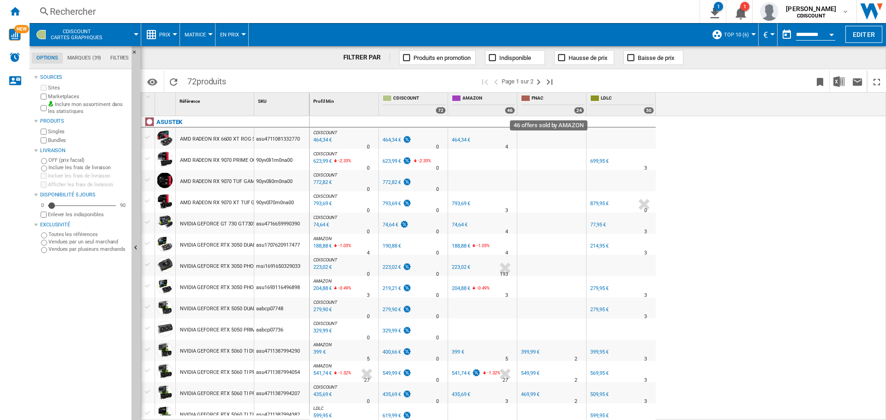
click at [510, 111] on div "46" at bounding box center [510, 110] width 10 height 7
click at [493, 56] on ng-md-icon at bounding box center [492, 57] width 9 height 9
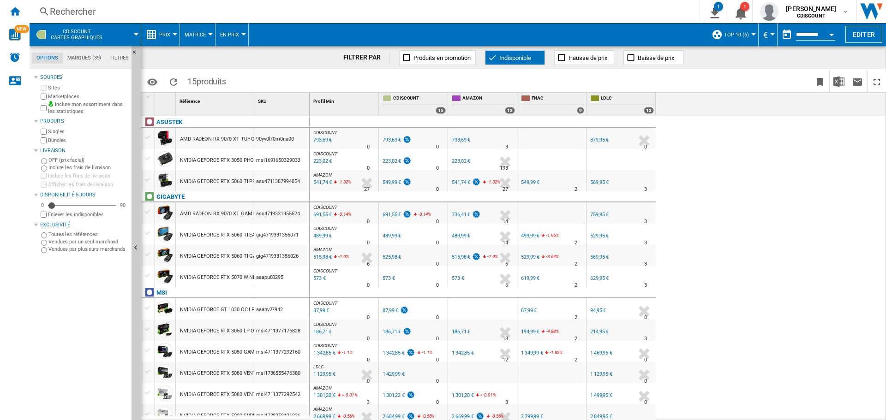
click at [492, 58] on ng-md-icon at bounding box center [492, 57] width 9 height 9
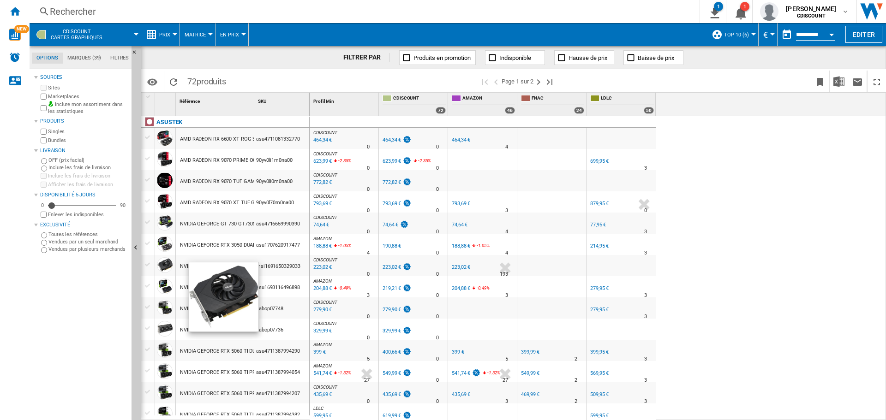
scroll to position [184, 0]
